Goal: Task Accomplishment & Management: Manage account settings

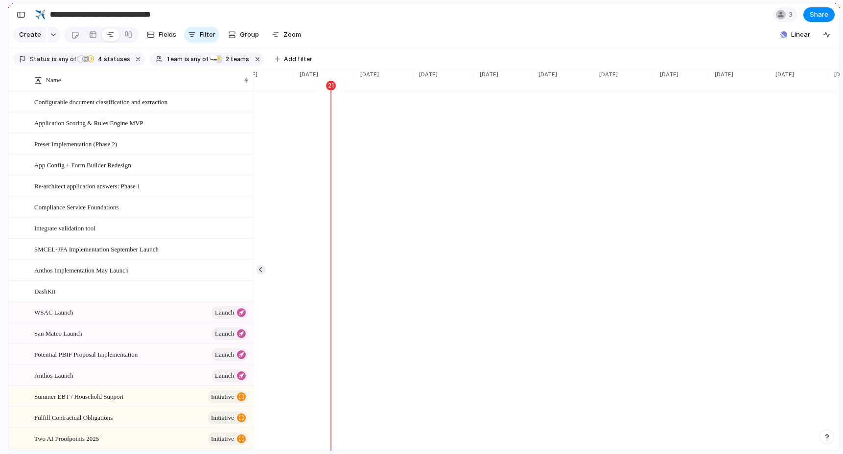
scroll to position [0, 2105]
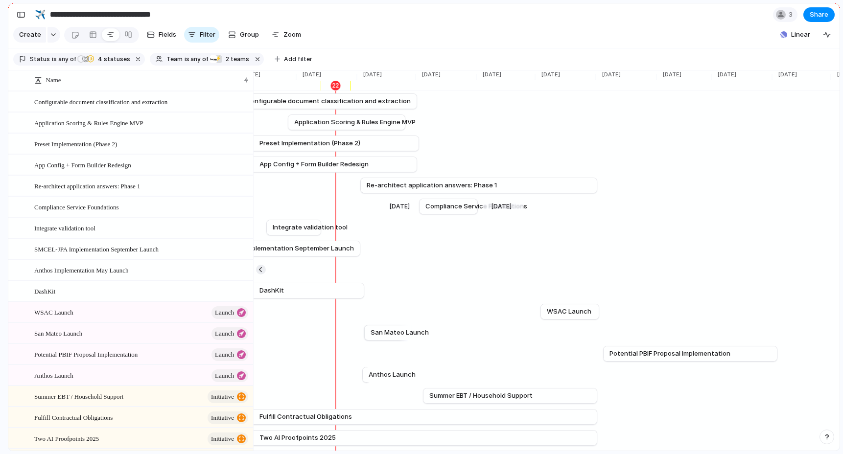
scroll to position [0, 2104]
click at [23, 16] on div "button" at bounding box center [21, 14] width 9 height 7
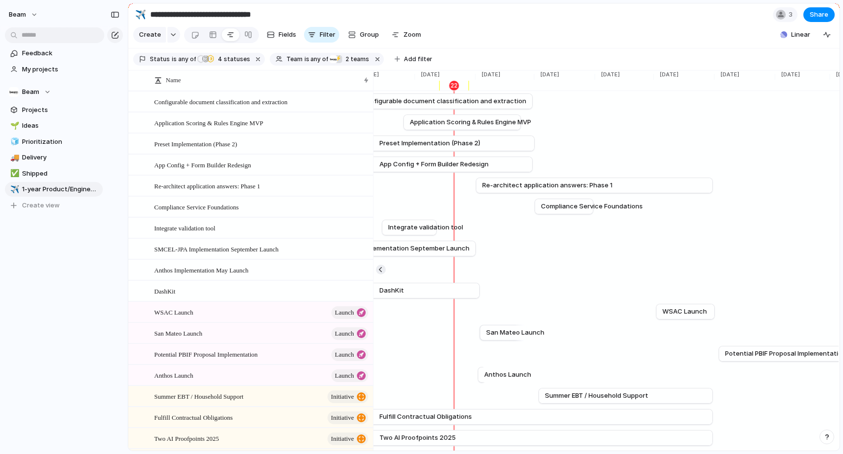
click at [23, 16] on span "Beam" at bounding box center [17, 15] width 17 height 10
click at [35, 15] on div "Settings Invite members Change theme Sign out" at bounding box center [421, 227] width 843 height 454
click at [35, 15] on button "Beam" at bounding box center [23, 15] width 39 height 16
click at [117, 101] on li "Dark" at bounding box center [120, 100] width 58 height 16
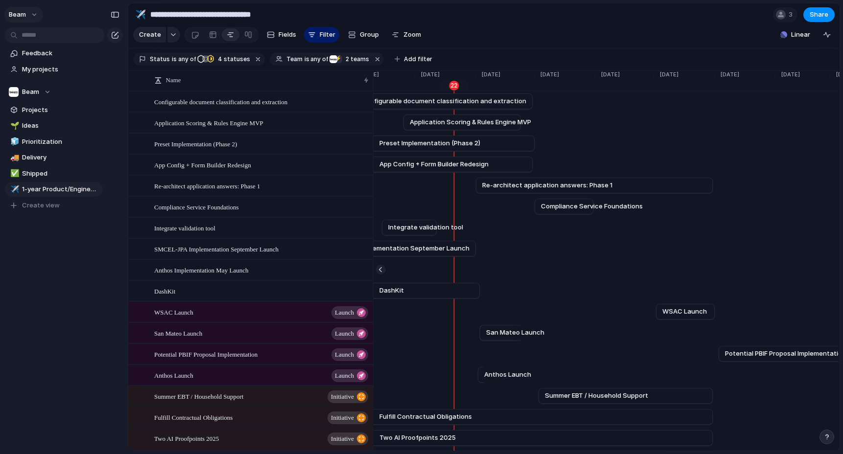
click at [27, 10] on button "Beam" at bounding box center [23, 15] width 39 height 16
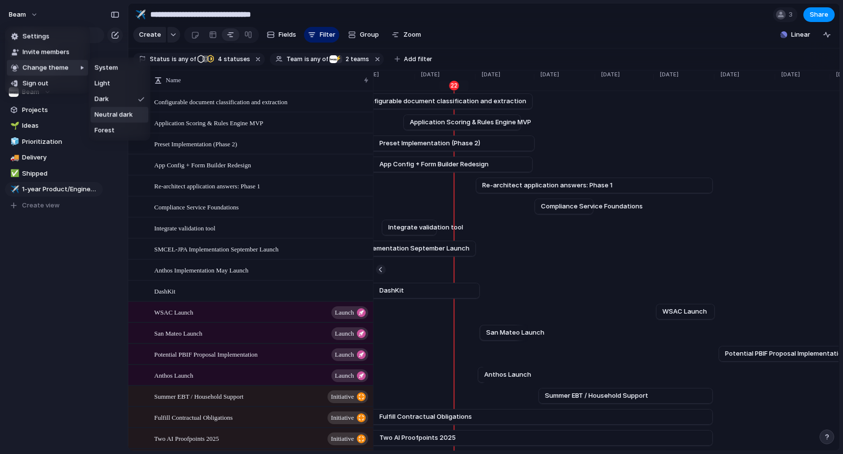
click at [126, 113] on span "Neutral dark" at bounding box center [113, 115] width 38 height 10
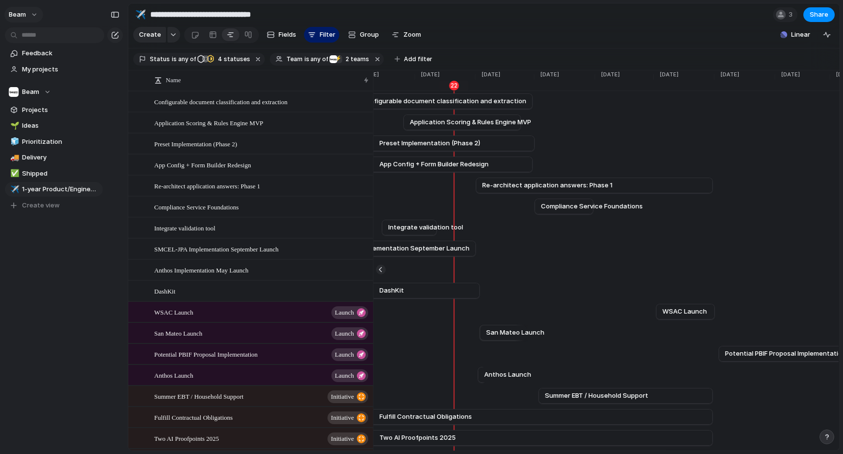
click at [36, 14] on button "Beam" at bounding box center [23, 15] width 39 height 16
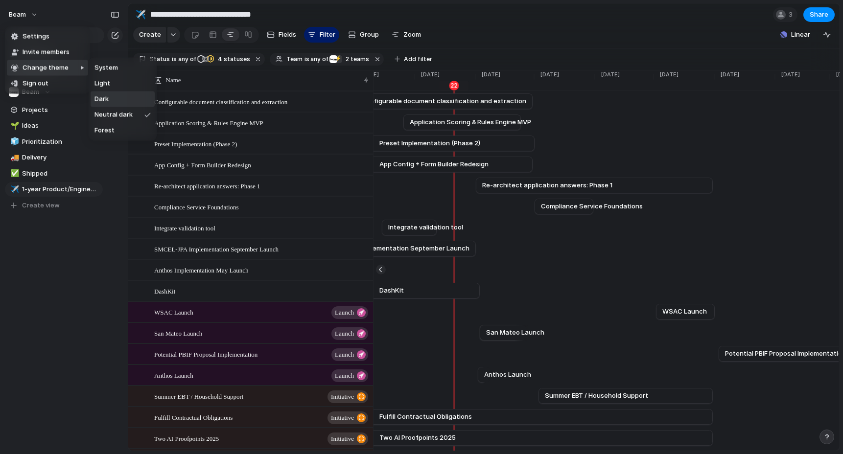
click at [113, 100] on li "Dark" at bounding box center [123, 100] width 64 height 16
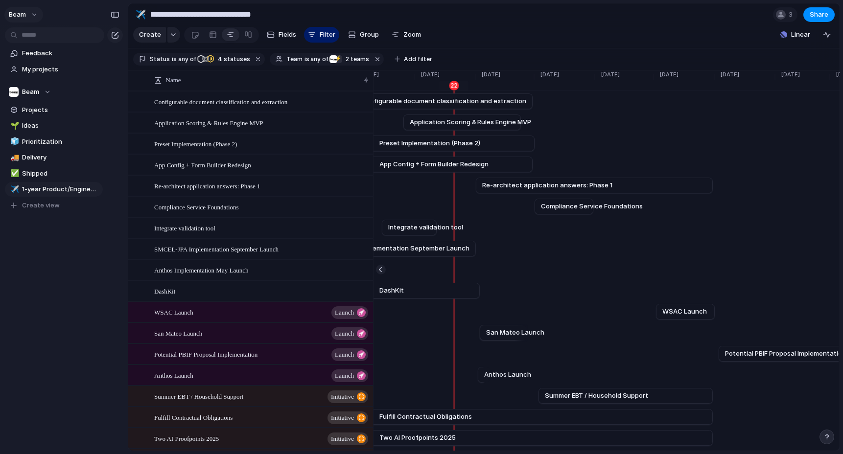
click at [33, 13] on button "Beam" at bounding box center [23, 15] width 39 height 16
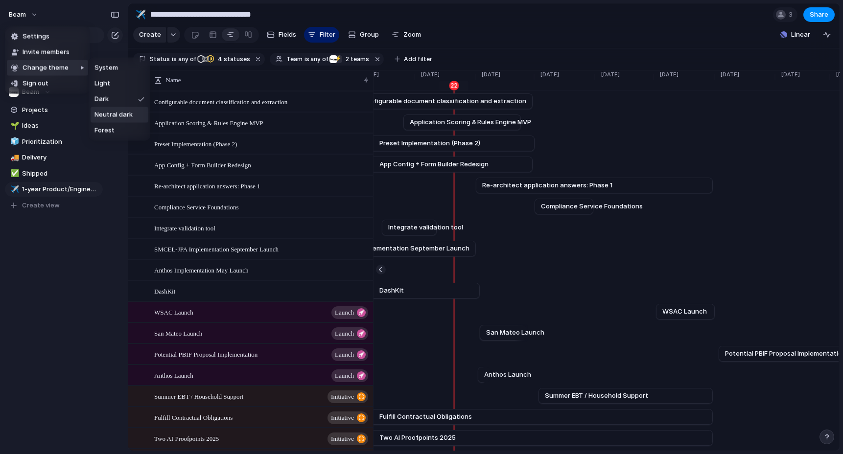
click at [111, 116] on span "Neutral dark" at bounding box center [113, 115] width 38 height 10
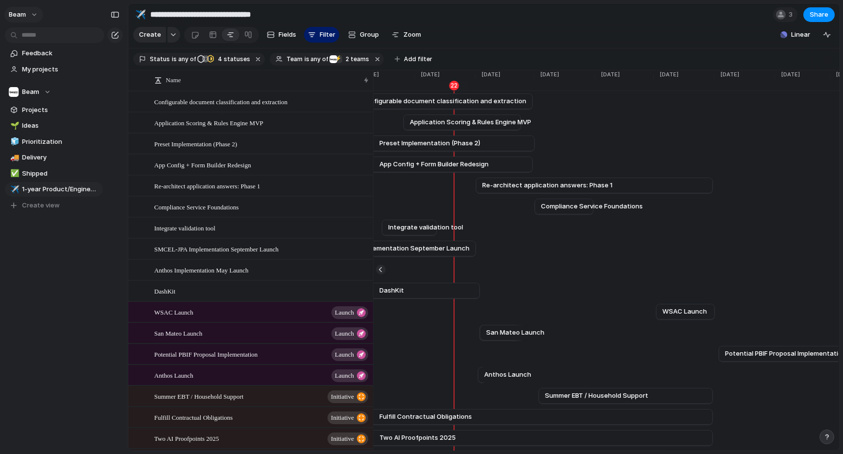
click at [34, 15] on button "Beam" at bounding box center [23, 15] width 39 height 16
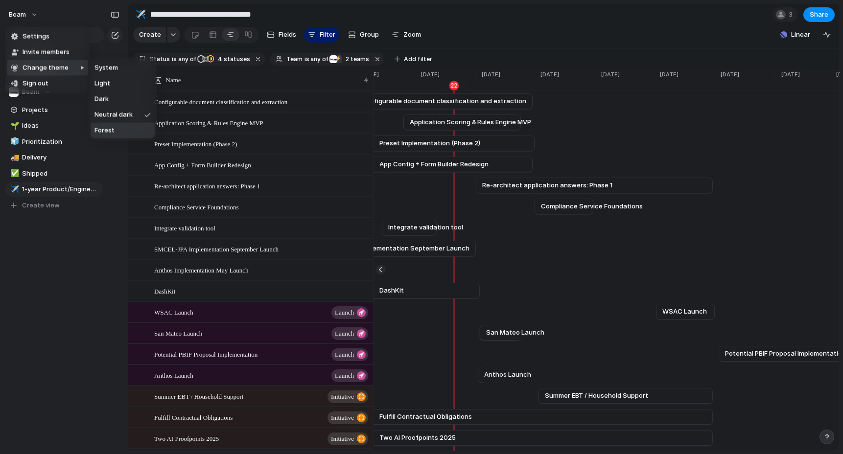
click at [123, 129] on li "Forest" at bounding box center [123, 131] width 64 height 16
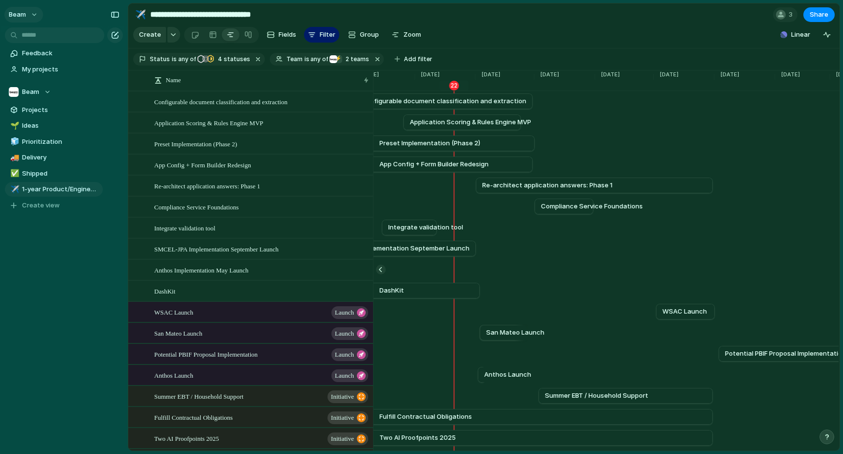
click at [27, 10] on button "Beam" at bounding box center [23, 15] width 39 height 16
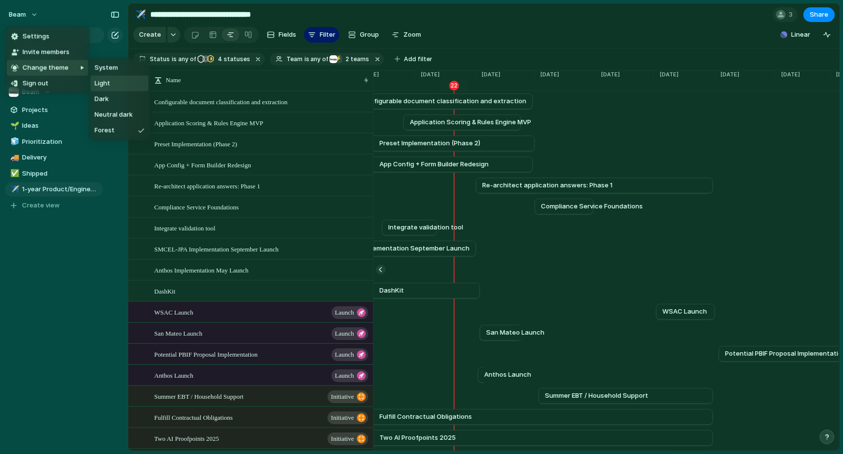
click at [109, 84] on span "Light" at bounding box center [102, 84] width 16 height 10
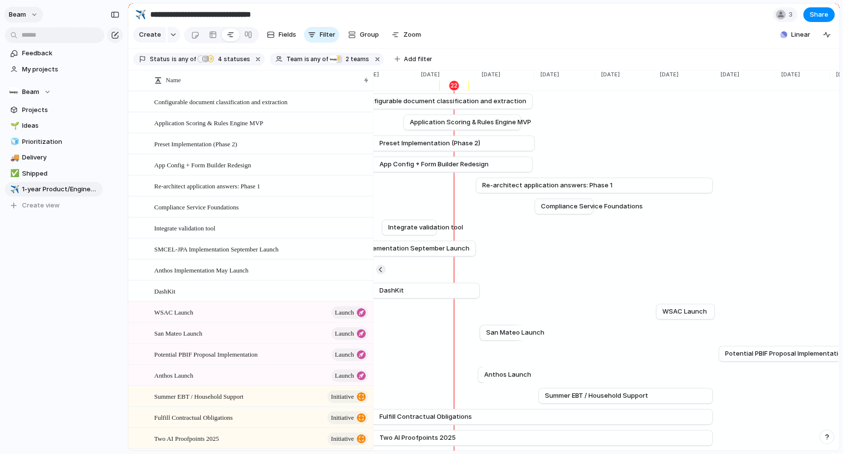
click at [30, 15] on button "Beam" at bounding box center [23, 15] width 39 height 16
click at [110, 105] on li "Dark" at bounding box center [120, 100] width 58 height 16
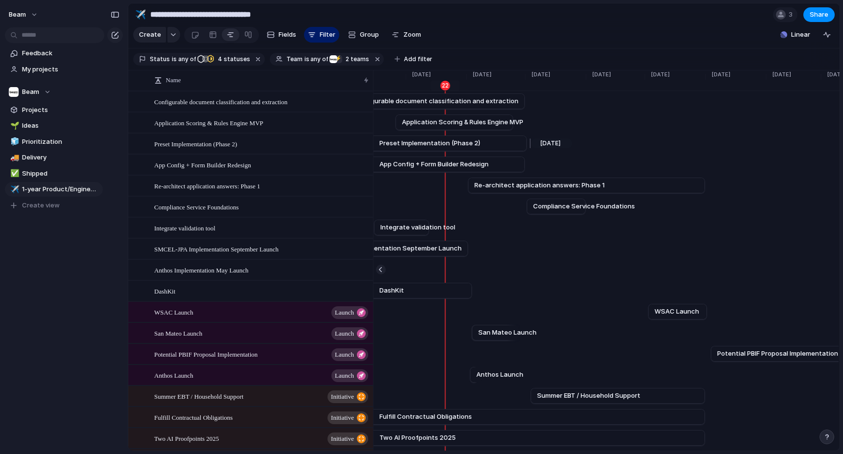
scroll to position [0, 2114]
click at [26, 14] on button "Beam" at bounding box center [23, 15] width 39 height 16
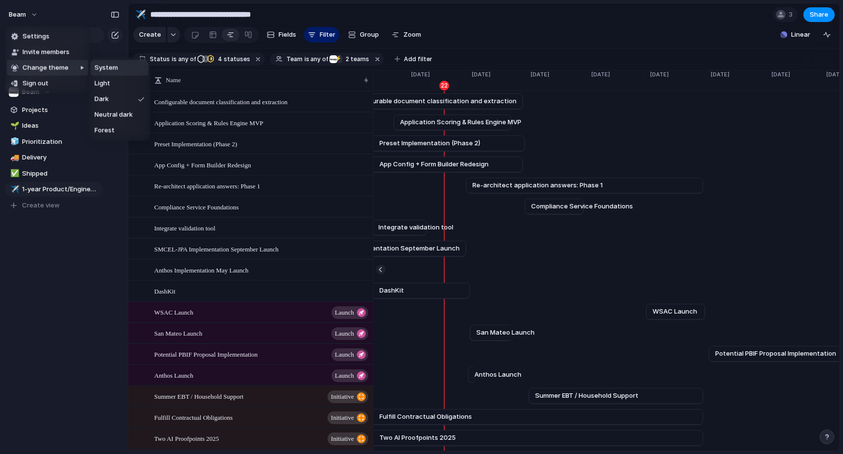
click at [119, 70] on li "System" at bounding box center [120, 68] width 58 height 16
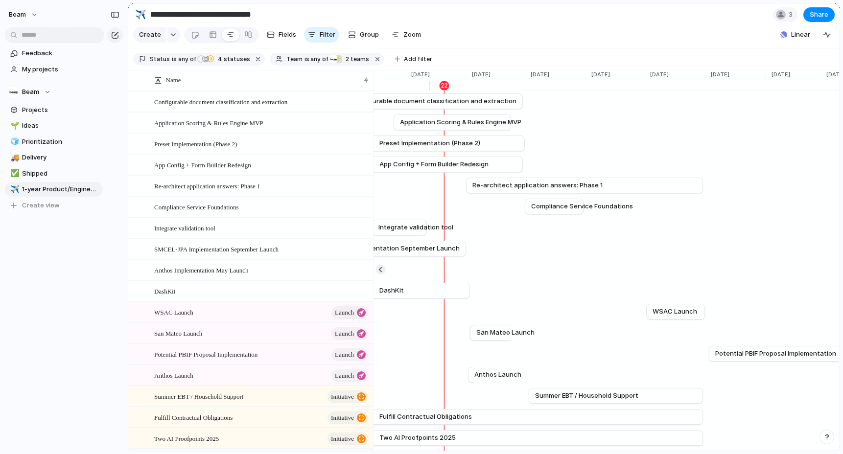
click at [332, 10] on section "**********" at bounding box center [483, 14] width 711 height 22
